Goal: Information Seeking & Learning: Learn about a topic

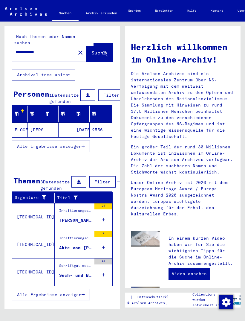
click at [79, 278] on div "Such- und Bescheinigungsvorgang Nr. 311.787 für [PERSON_NAME] geboren [DEMOGRAP…" at bounding box center [75, 275] width 32 height 6
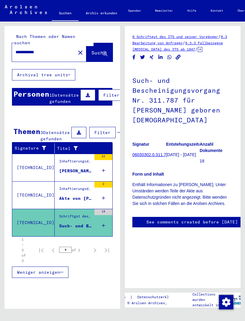
click at [84, 229] on div "Such- und Bescheinigungsvorgang Nr. 311.787 für [PERSON_NAME] geboren [DEMOGRAP…" at bounding box center [75, 226] width 32 height 6
click at [88, 229] on div "Such- und Bescheinigungsvorgang Nr. 311.787 für [PERSON_NAME] geboren [DEMOGRAP…" at bounding box center [75, 226] width 32 height 6
click at [108, 222] on div "18" at bounding box center [104, 222] width 18 height 27
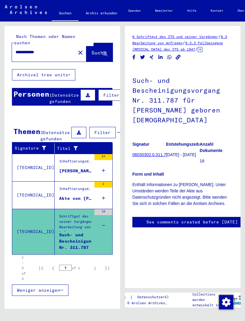
click at [83, 244] on div "Such- und Bescheinigungsvorgang Nr. 311.787 für [PERSON_NAME] geboren [DEMOGRAP…" at bounding box center [87, 241] width 57 height 18
click at [85, 242] on div "Such- und Bescheinigungsvorgang Nr. 311.787 für [PERSON_NAME] geboren [DEMOGRAP…" at bounding box center [87, 241] width 57 height 18
click at [86, 242] on div "Such- und Bescheinigungsvorgang Nr. 311.787 für [PERSON_NAME] geboren [DEMOGRAP…" at bounding box center [87, 241] width 57 height 18
click at [84, 224] on div "Schriftgut des ITS und seiner Vorgänger > Bearbeitung von Anfragen > Fallbezoge…" at bounding box center [82, 224] width 46 height 21
click at [90, 246] on div "Such- und Bescheinigungsvorgang Nr. 311.787 für [PERSON_NAME] geboren [DEMOGRAP…" at bounding box center [87, 241] width 57 height 18
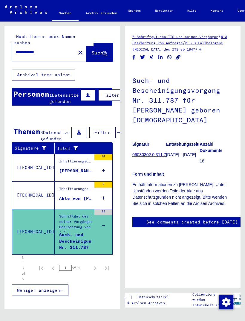
click at [158, 152] on link "06030302.0.311.787" at bounding box center [152, 154] width 38 height 5
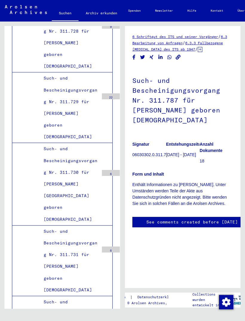
scroll to position [24791, 0]
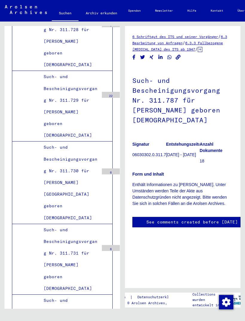
click at [151, 152] on p "06030302.0.311.787" at bounding box center [150, 155] width 34 height 6
click at [155, 145] on figure "Signatur 06030302.0.311.787" at bounding box center [150, 150] width 34 height 27
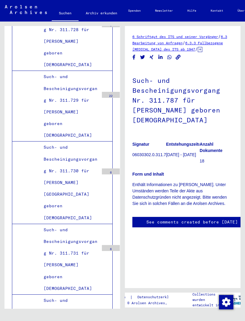
click at [241, 87] on div "6 Schriftgut des ITS und seiner Vorgänger / 6.3 Bearbeitung von Anfragen / 6.3.…" at bounding box center [184, 165] width 123 height 287
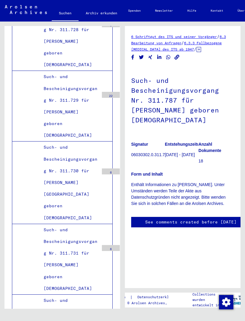
scroll to position [38, 1]
click at [208, 137] on figure "Anzahl Dokumente 18" at bounding box center [216, 150] width 34 height 27
click at [207, 158] on p "18" at bounding box center [216, 161] width 34 height 6
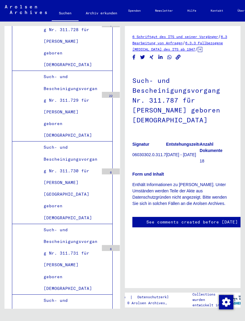
scroll to position [7, 0]
click at [231, 301] on img "Zustimmung ändern" at bounding box center [226, 302] width 14 height 14
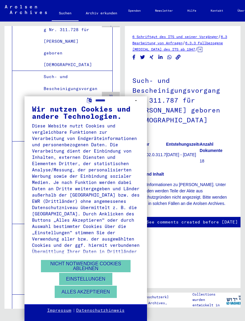
click at [106, 290] on button "Alles akzeptieren" at bounding box center [86, 292] width 62 height 12
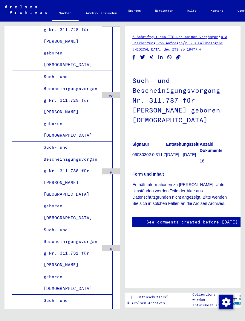
scroll to position [0, 0]
click at [185, 50] on div "6 Schriftgut des ITS und seiner Vorgänger / 6.3 Bearbeitung von Anfragen / 6.3.…" at bounding box center [183, 137] width 101 height 206
click at [182, 55] on icon "Copy link" at bounding box center [178, 57] width 6 height 5
click at [170, 55] on icon "Share on WhatsApp" at bounding box center [170, 57] width 4 height 4
click at [203, 47] on icon at bounding box center [200, 49] width 4 height 5
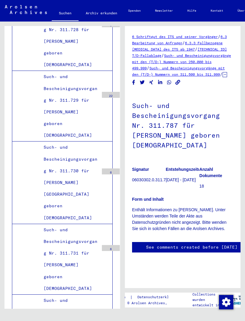
scroll to position [0, 0]
click at [202, 11] on link "Hilfe" at bounding box center [191, 11] width 23 height 14
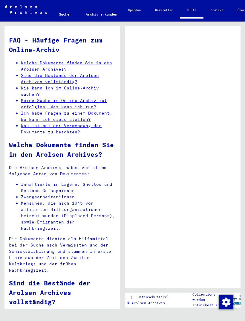
click at [108, 110] on link "Ich habe Fragen zu einem Dokument. Wo kann ich diese stellen?" at bounding box center [67, 116] width 92 height 12
